Goal: Check status: Check status

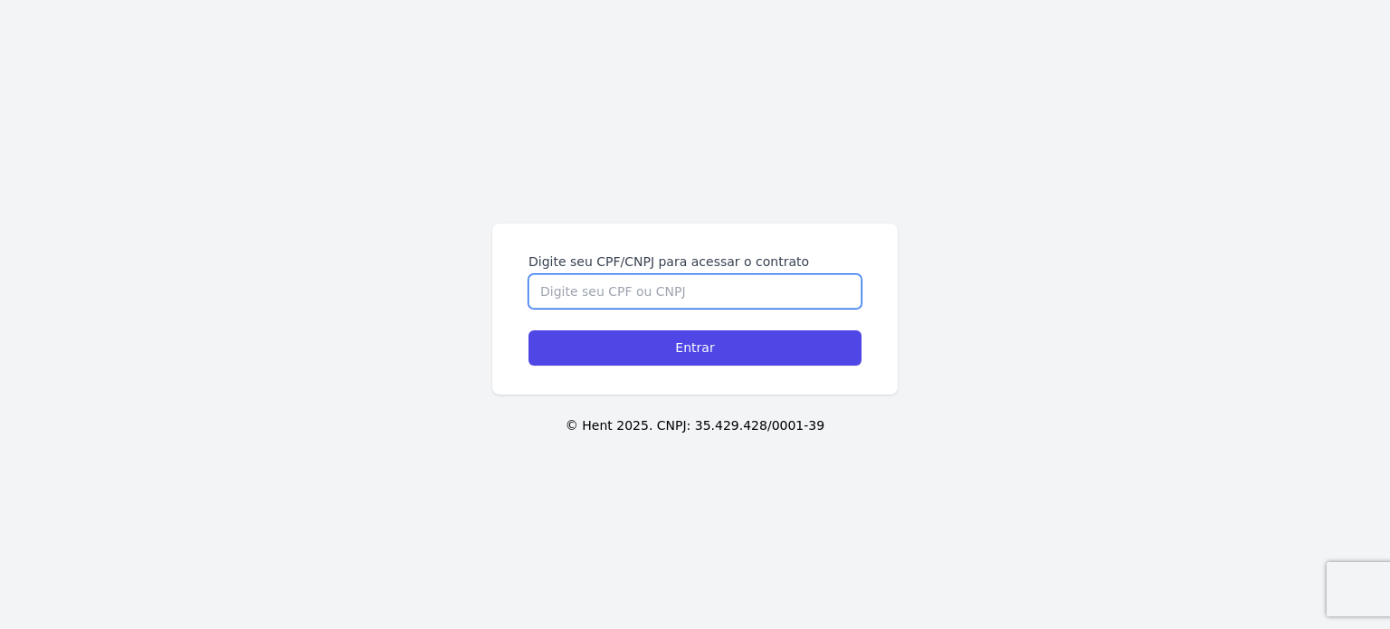
click at [623, 293] on input "Digite seu CPF/CNPJ para acessar o contrato" at bounding box center [694, 291] width 333 height 34
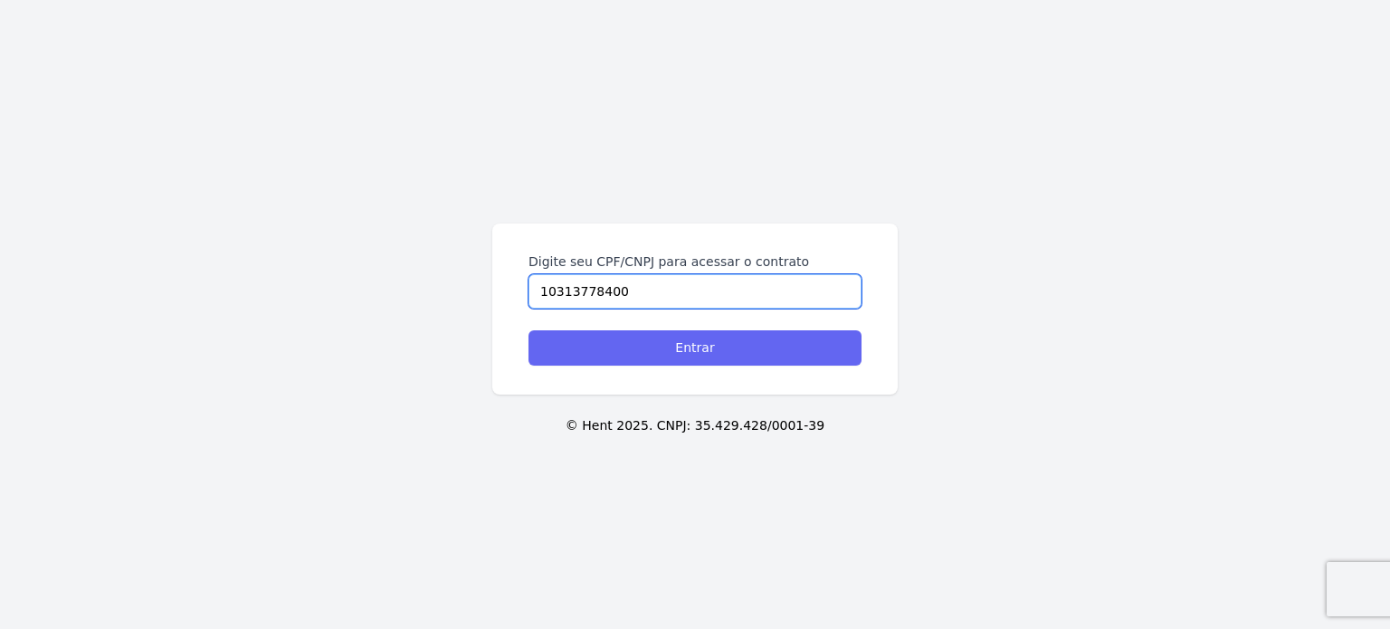
type input "10313778400"
click at [655, 344] on input "Entrar" at bounding box center [694, 347] width 333 height 35
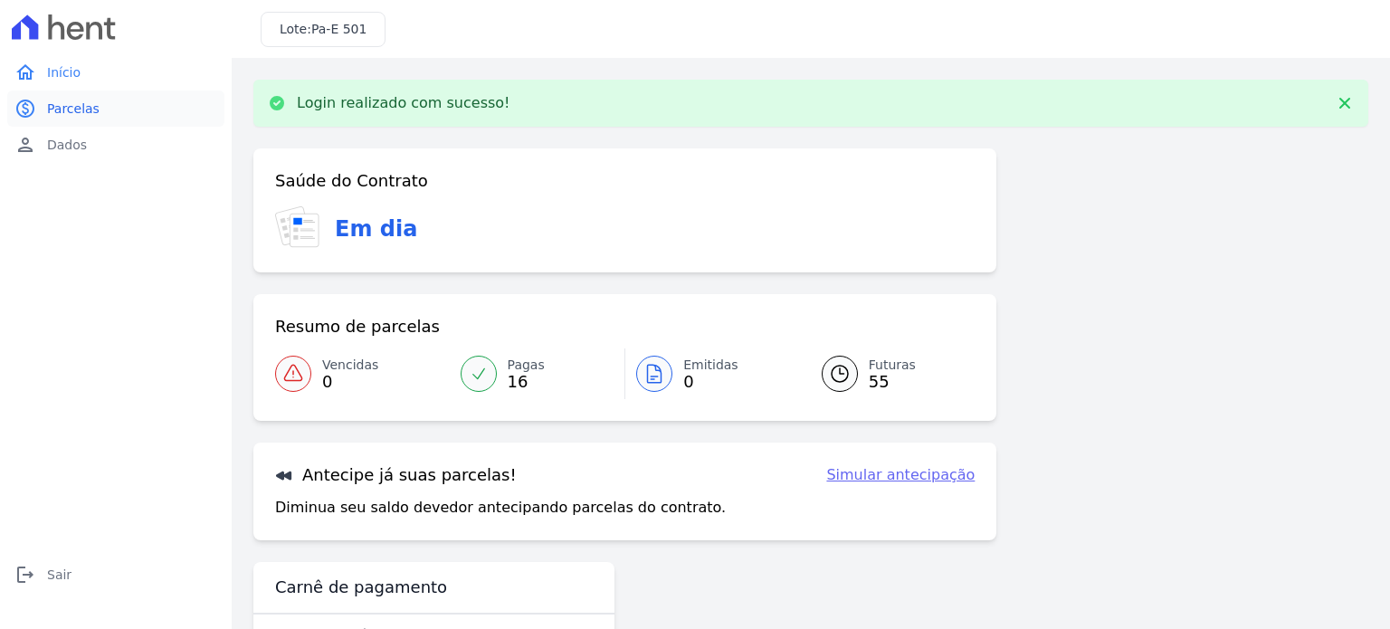
click at [72, 114] on span "Parcelas" at bounding box center [73, 109] width 52 height 18
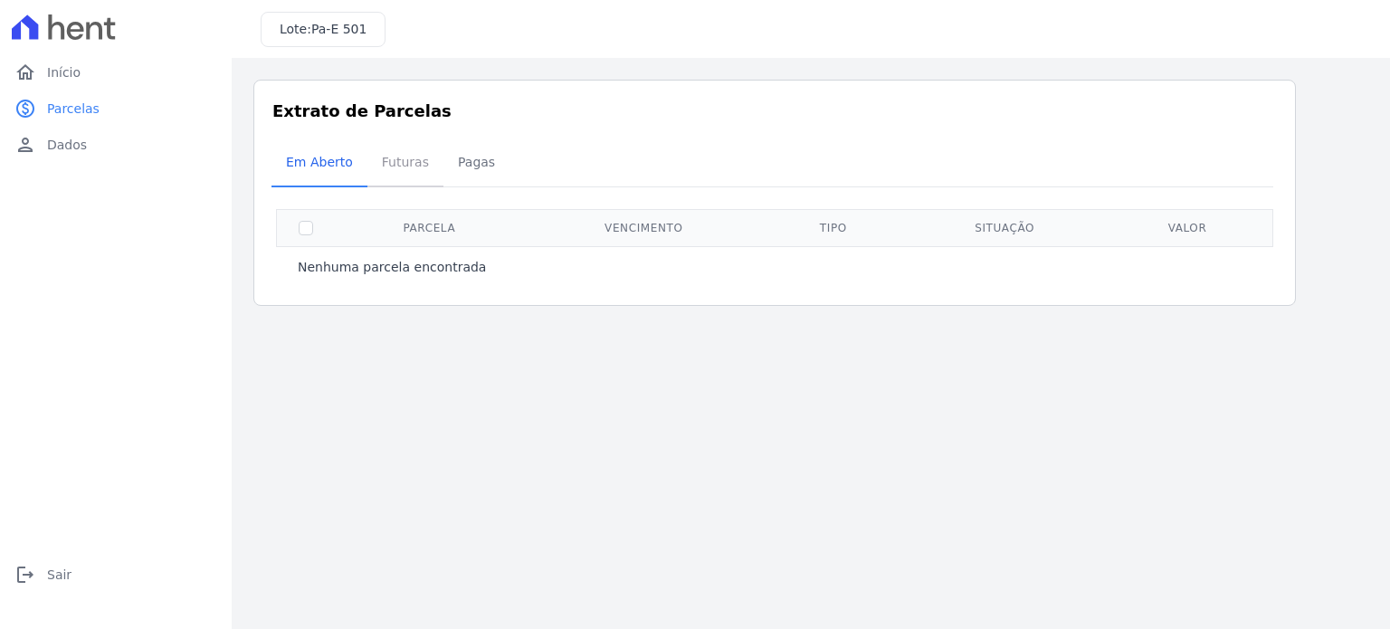
click at [415, 164] on span "Futuras" at bounding box center [405, 162] width 69 height 36
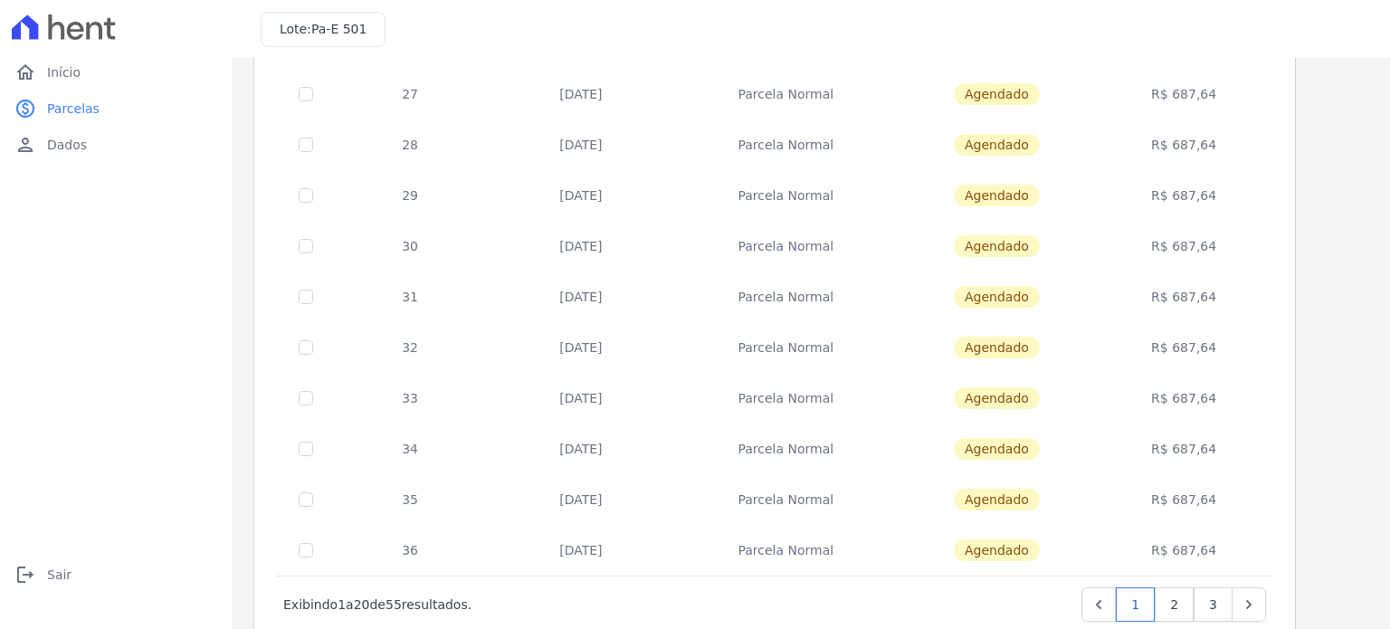
scroll to position [734, 0]
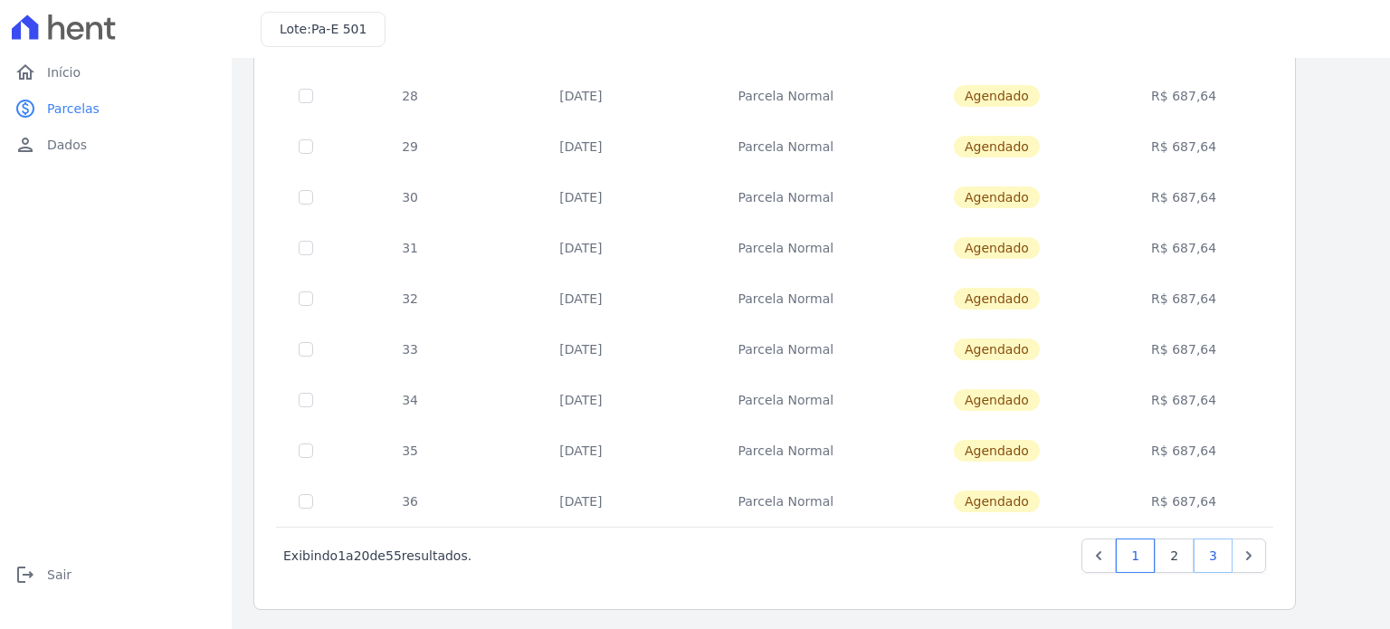
click at [1216, 560] on link "3" at bounding box center [1212, 555] width 39 height 34
click at [1221, 557] on link "3" at bounding box center [1212, 555] width 39 height 34
click at [1145, 556] on link "1" at bounding box center [1135, 555] width 39 height 34
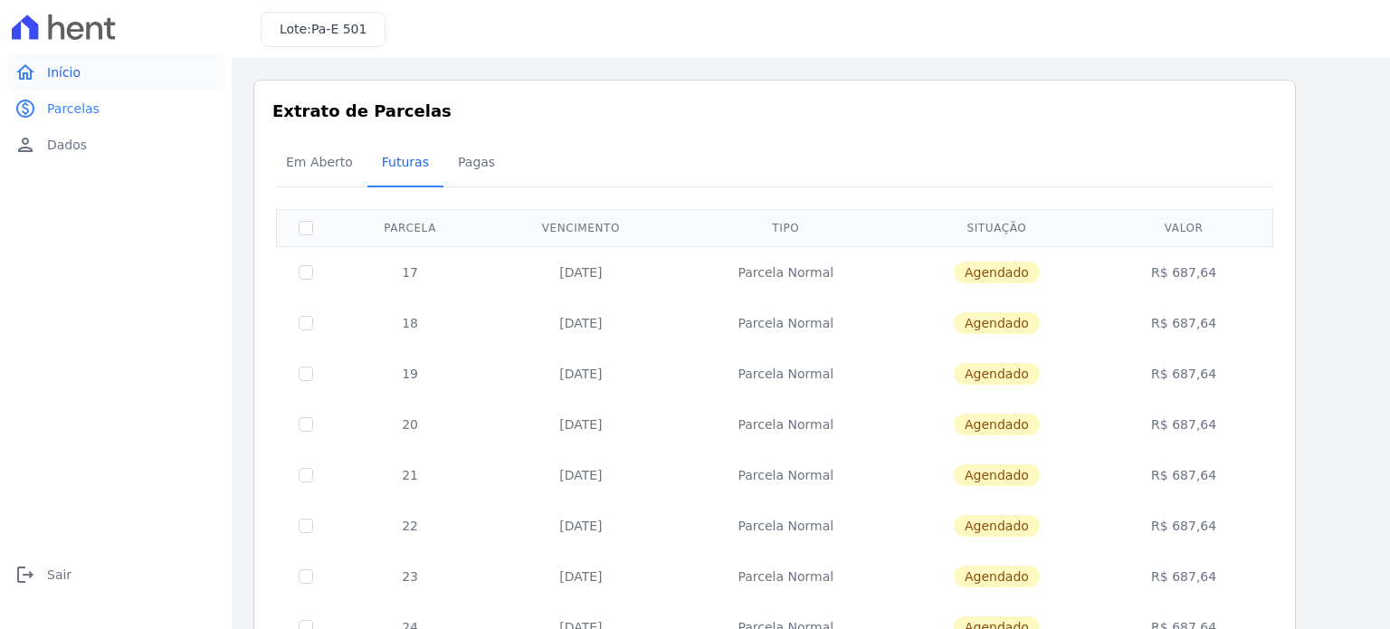
click at [43, 78] on link "home Início" at bounding box center [115, 72] width 217 height 36
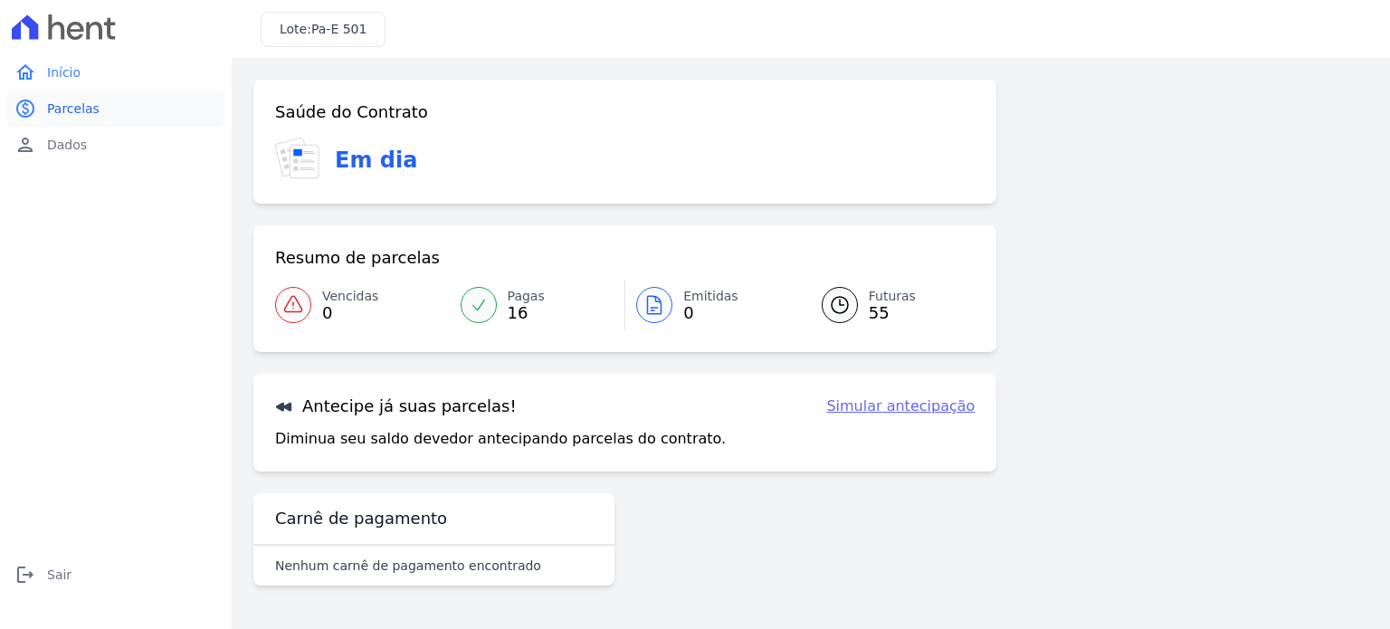
click at [68, 117] on span "Parcelas" at bounding box center [73, 109] width 52 height 18
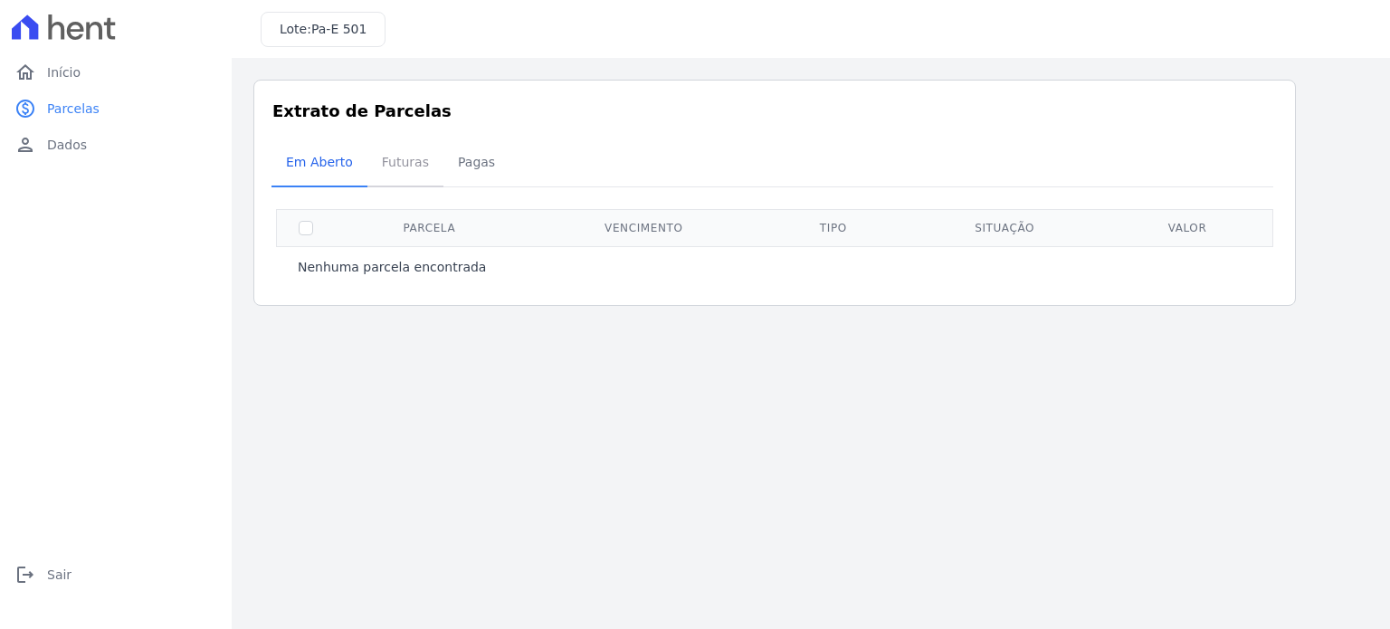
click at [387, 168] on span "Futuras" at bounding box center [405, 162] width 69 height 36
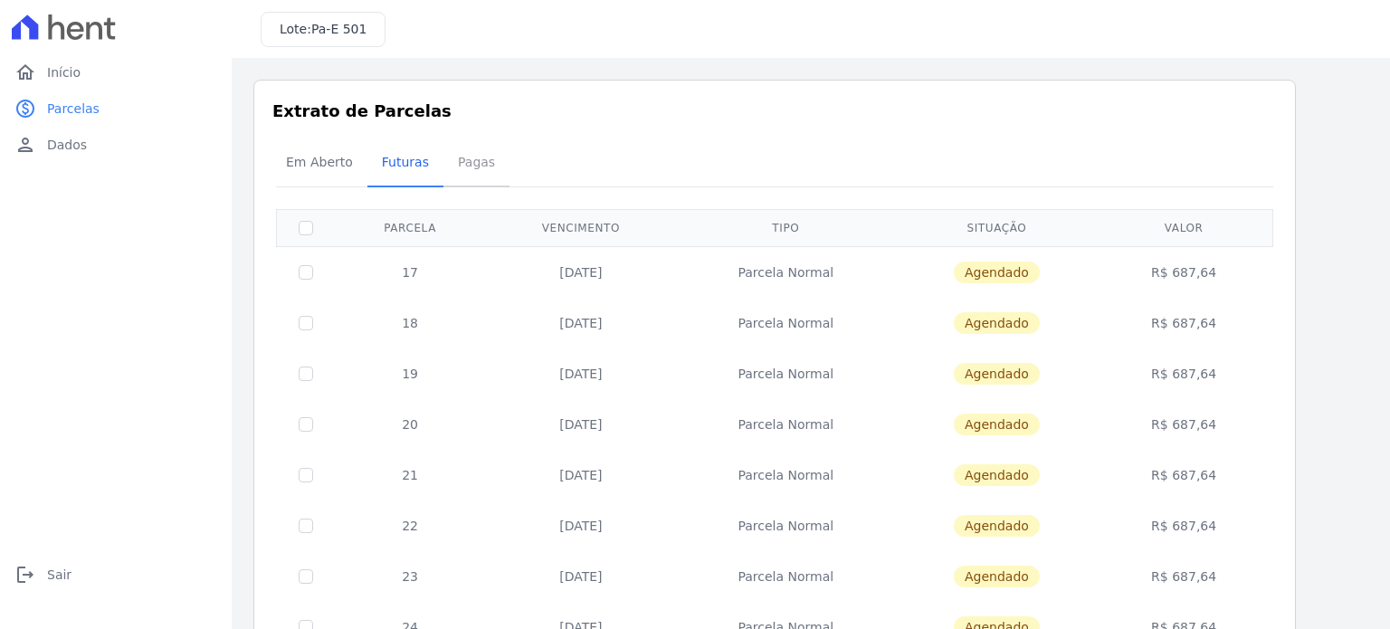
click at [447, 168] on span "Pagas" at bounding box center [476, 162] width 59 height 36
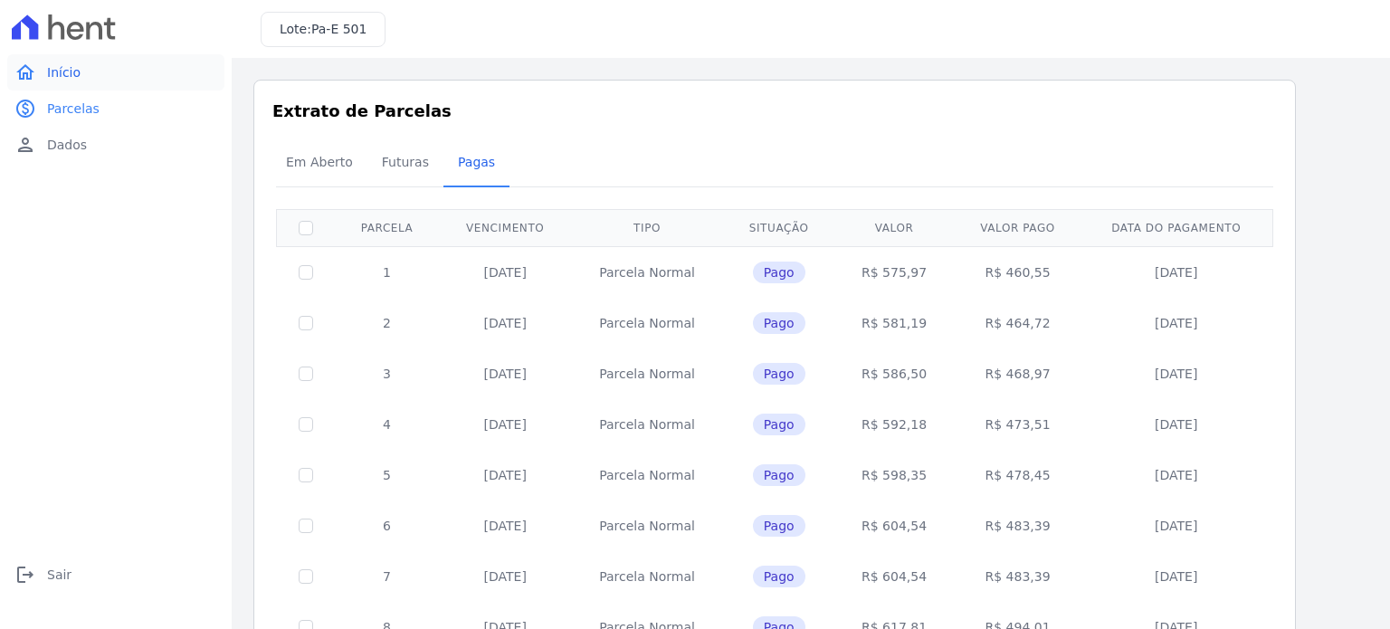
click at [87, 71] on link "home Início" at bounding box center [115, 72] width 217 height 36
